Goal: Check status

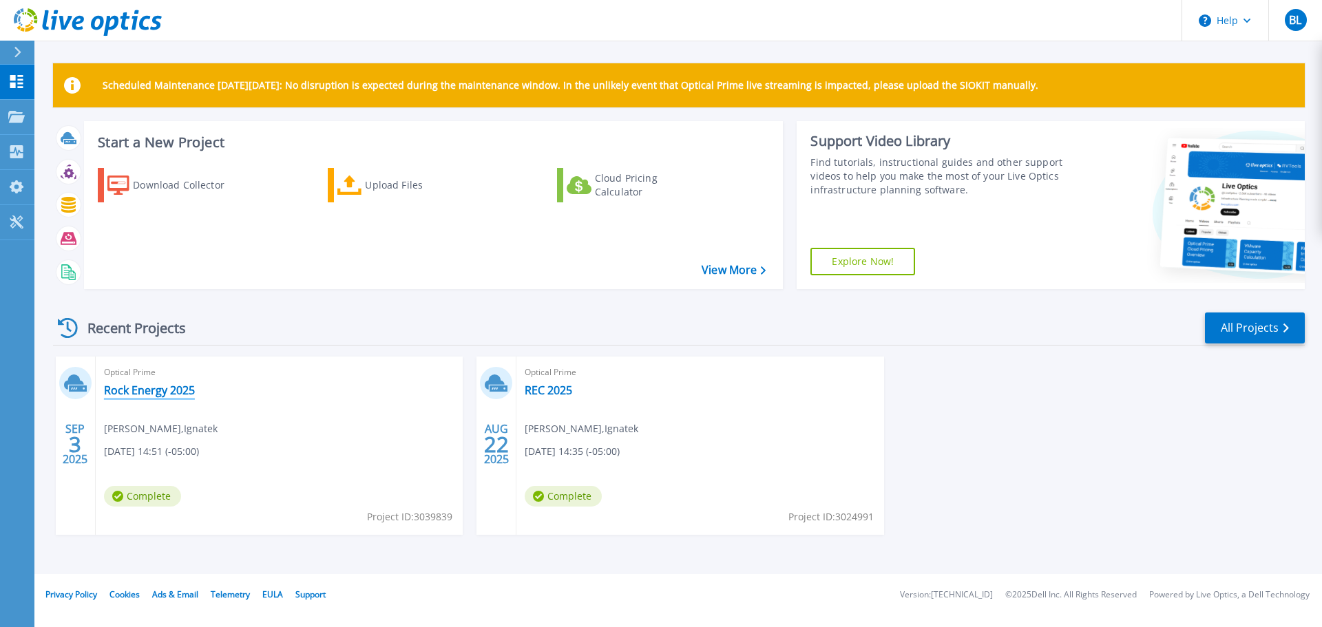
click at [123, 386] on link "Rock Energy 2025" at bounding box center [149, 390] width 91 height 14
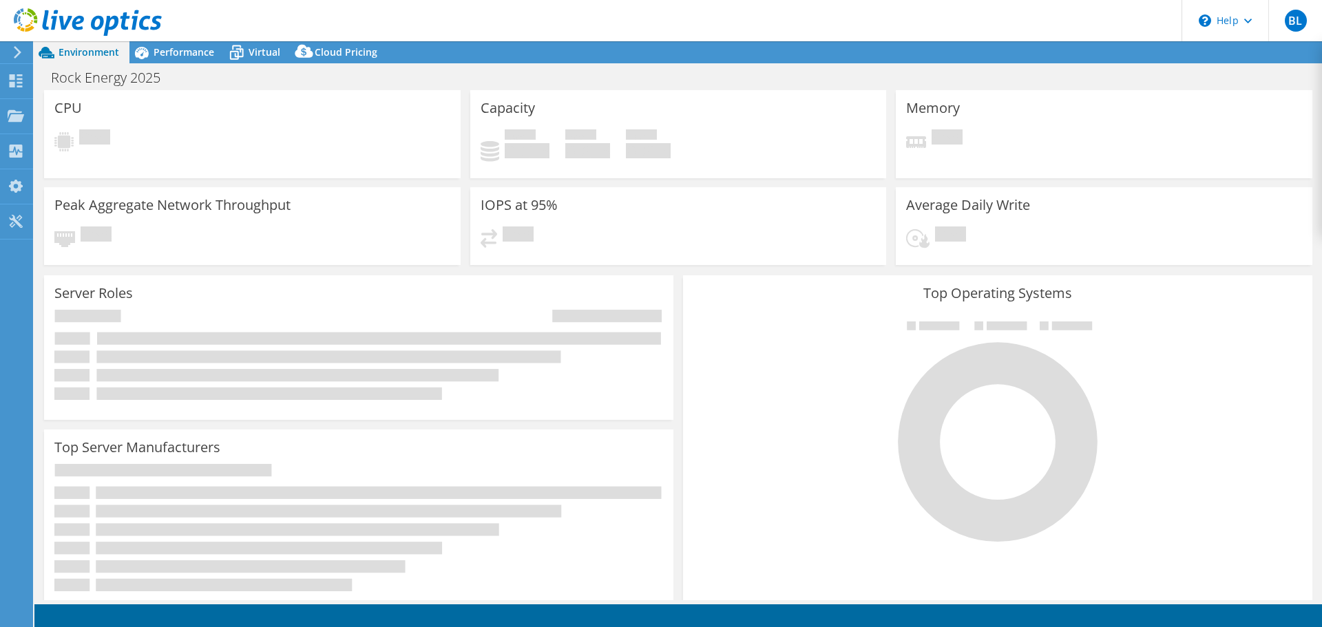
select select "USD"
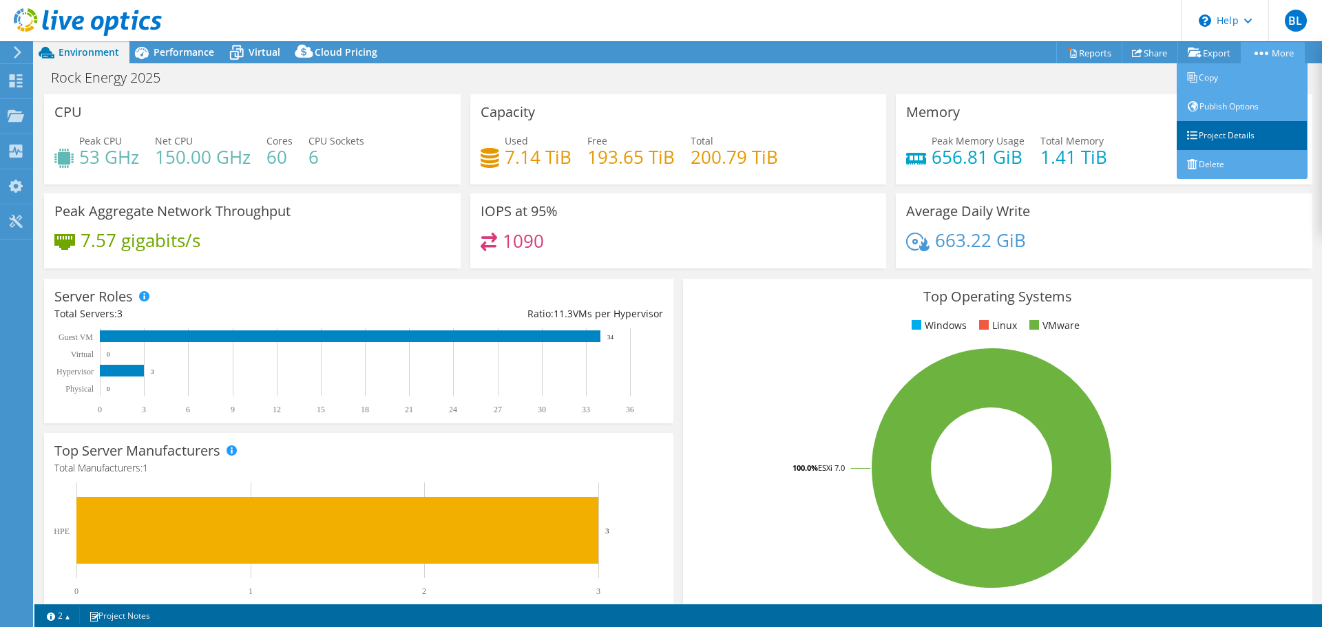
click at [1239, 129] on link "Project Details" at bounding box center [1242, 135] width 131 height 29
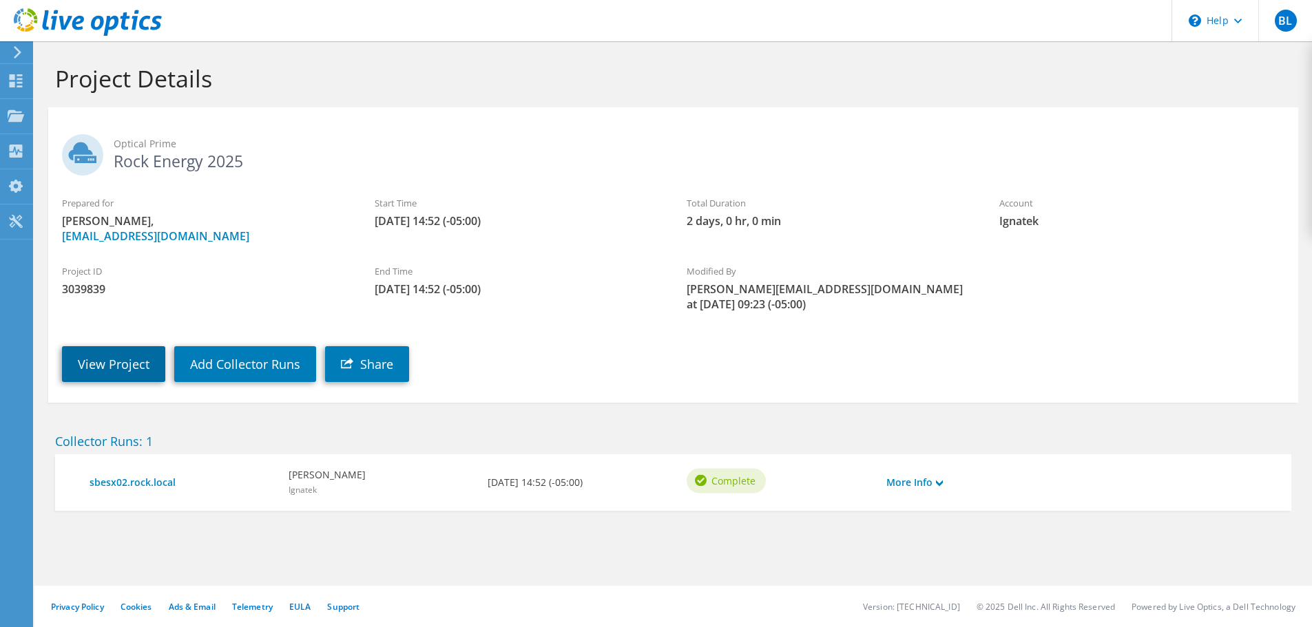
click at [103, 356] on link "View Project" at bounding box center [113, 364] width 103 height 36
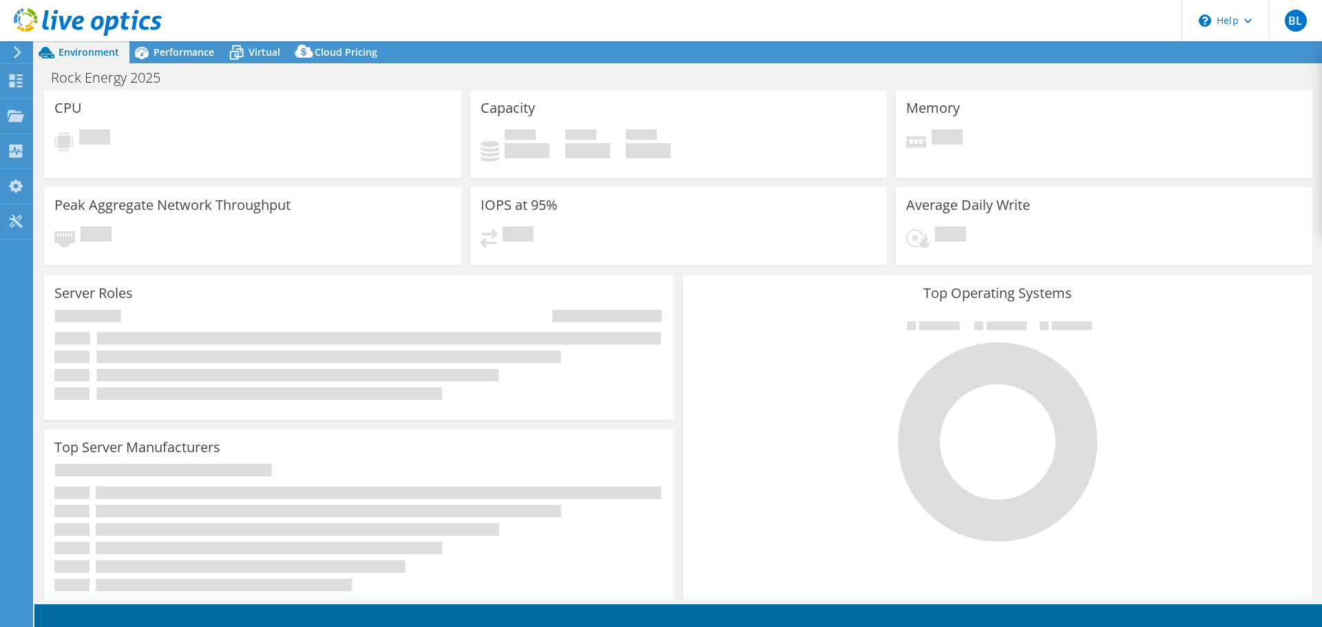
select select "USD"
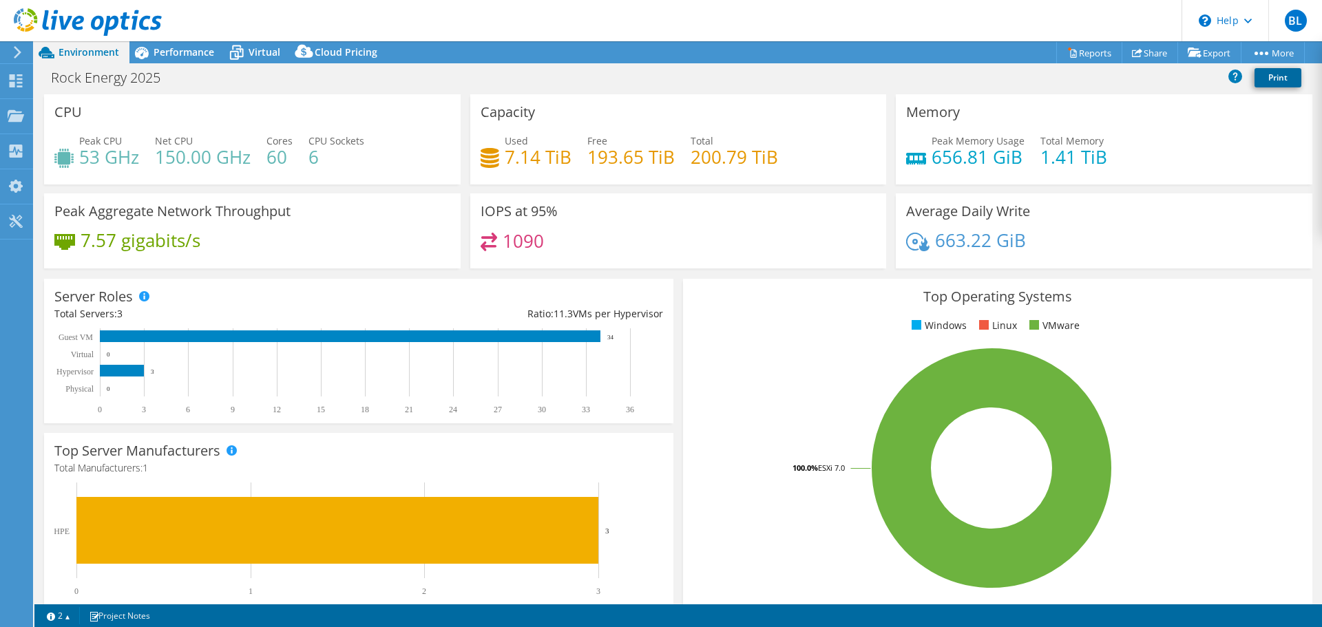
click at [1266, 75] on link "Print" at bounding box center [1277, 77] width 47 height 19
click at [187, 46] on span "Performance" at bounding box center [184, 51] width 61 height 13
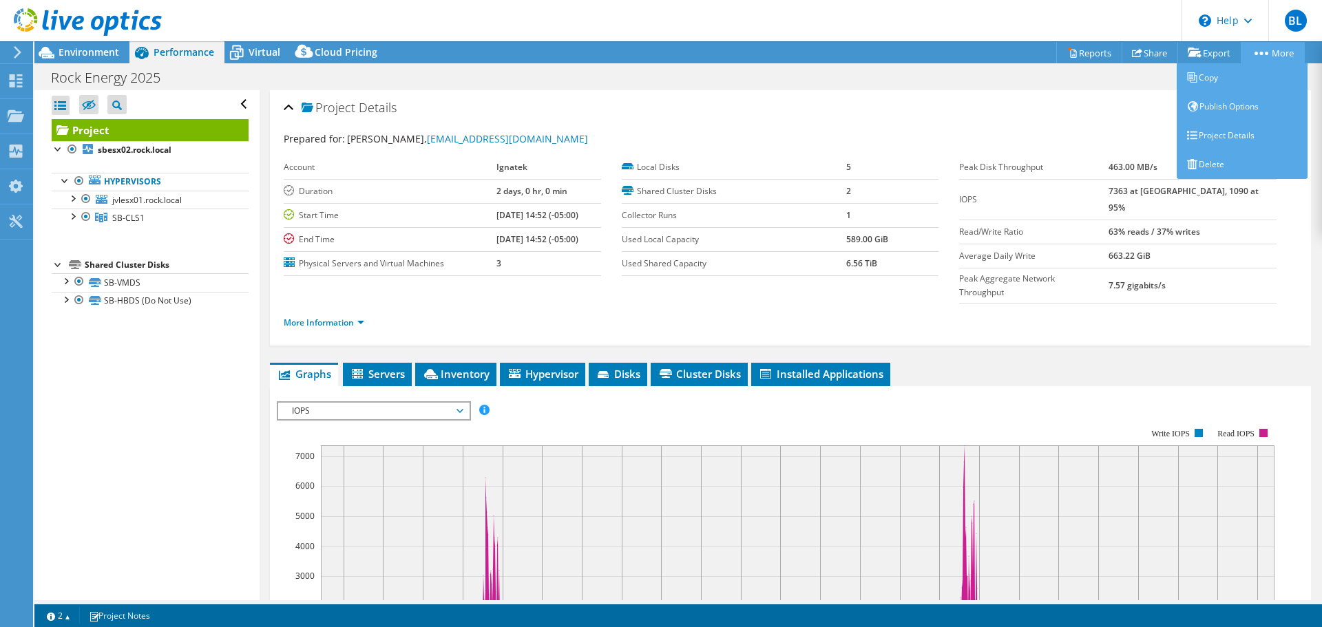
click at [1267, 52] on link "More" at bounding box center [1273, 52] width 64 height 21
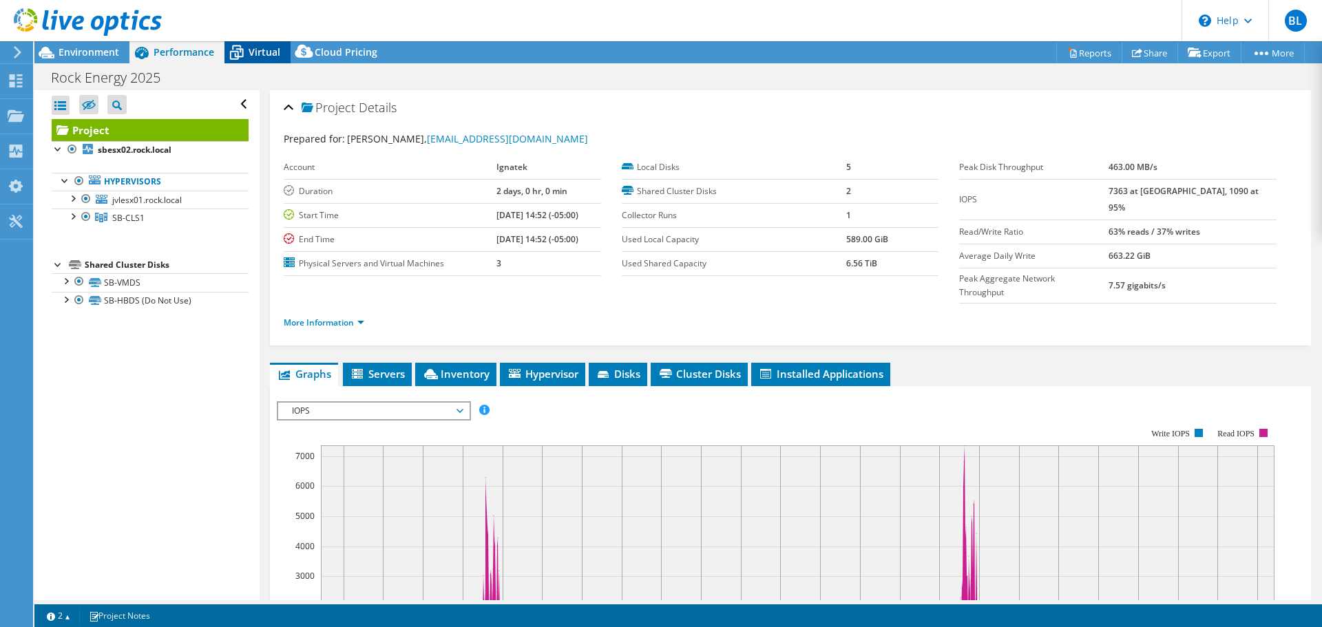
click at [277, 53] on span "Virtual" at bounding box center [265, 51] width 32 height 13
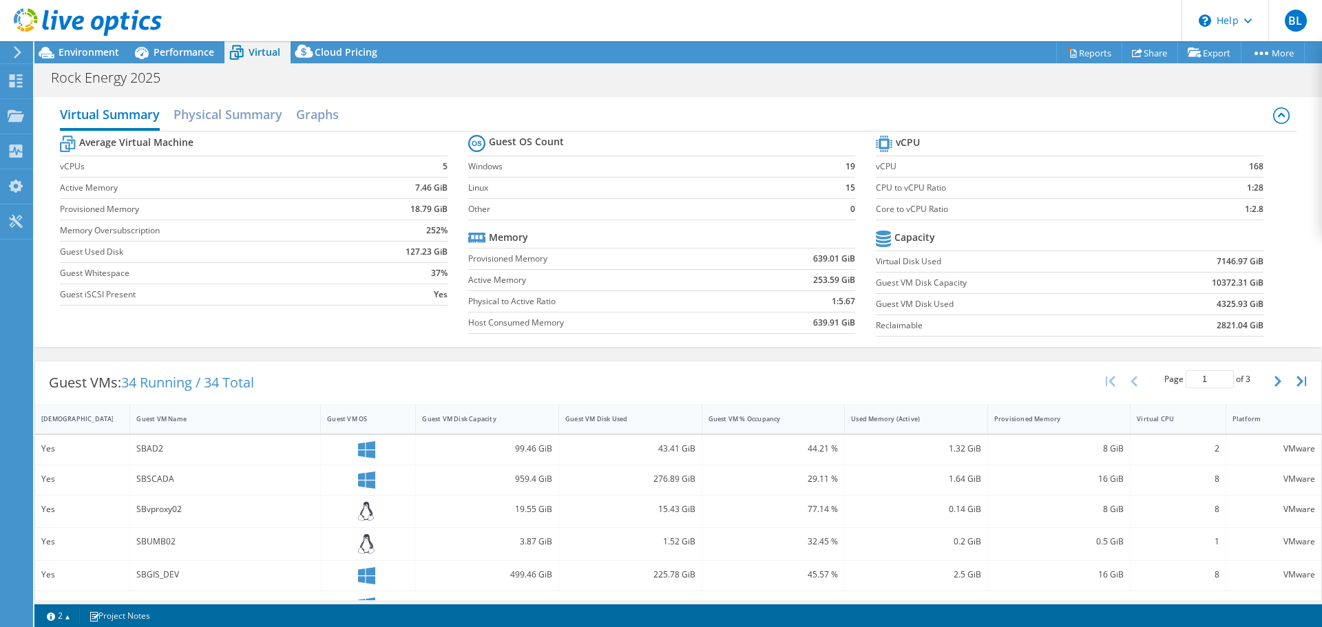
click at [450, 92] on div "Virtual Summary Physical Summary Graphs Average Virtual Machine vCPUs 5 Active …" at bounding box center [677, 222] width 1287 height 264
click at [89, 48] on span "Environment" at bounding box center [89, 51] width 61 height 13
